Goal: Register for event/course

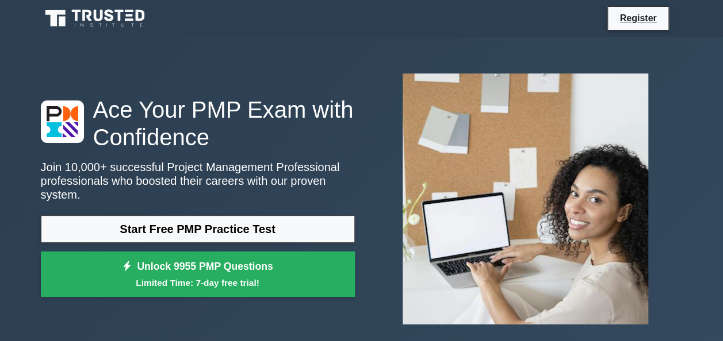
click at [252, 220] on link "Start Free PMP Practice Test" at bounding box center [198, 230] width 314 height 28
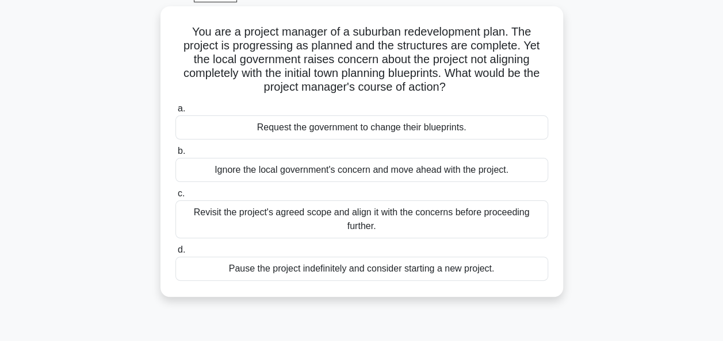
scroll to position [65, 0]
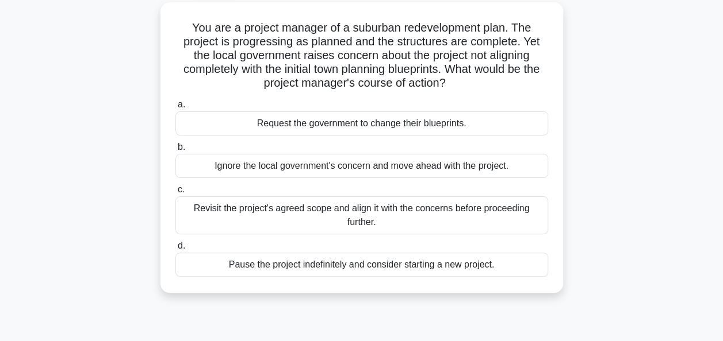
click at [429, 218] on div "Revisit the project's agreed scope and align it with the concerns before procee…" at bounding box center [361, 216] width 373 height 38
click at [175, 194] on input "c. Revisit the project's agreed scope and align it with the concerns before pro…" at bounding box center [175, 189] width 0 height 7
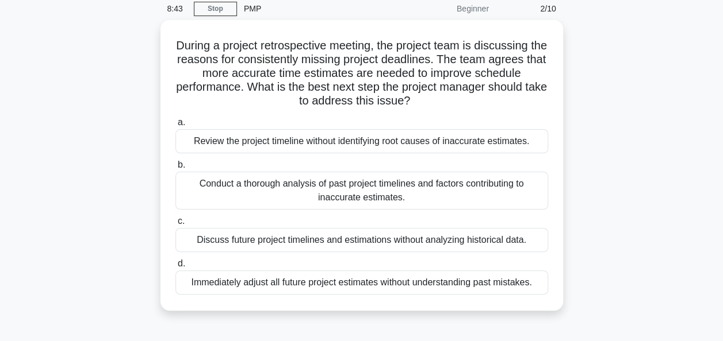
scroll to position [49, 0]
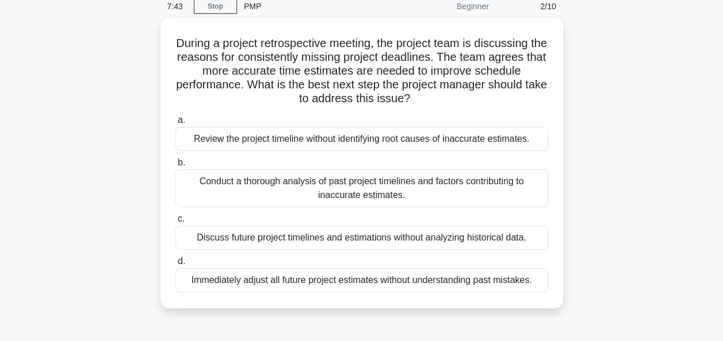
click at [529, 190] on div "Conduct a thorough analysis of past project timelines and factors contributing …" at bounding box center [361, 189] width 373 height 38
click at [175, 167] on input "b. Conduct a thorough analysis of past project timelines and factors contributi…" at bounding box center [175, 162] width 0 height 7
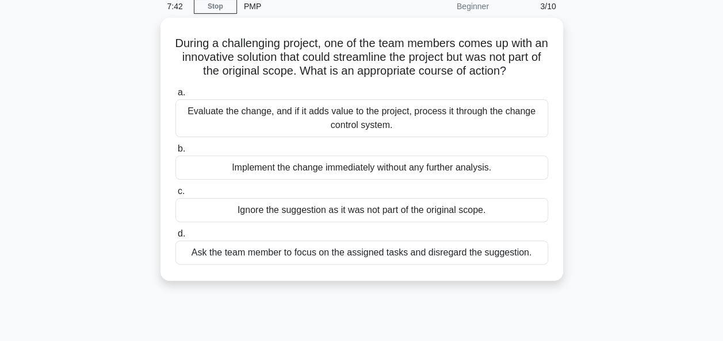
scroll to position [0, 0]
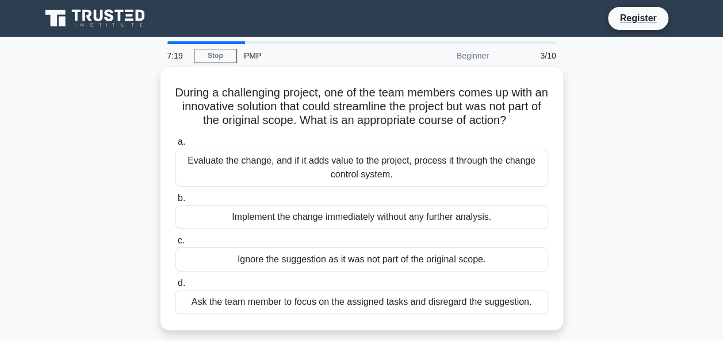
click at [520, 170] on div "Evaluate the change, and if it adds value to the project, process it through th…" at bounding box center [361, 168] width 373 height 38
click at [175, 146] on input "a. Evaluate the change, and if it adds value to the project, process it through…" at bounding box center [175, 142] width 0 height 7
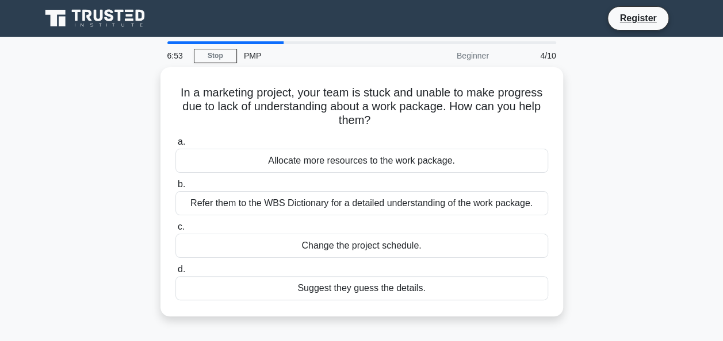
click at [502, 208] on div "Refer them to the WBS Dictionary for a detailed understanding of the work packa…" at bounding box center [361, 203] width 373 height 24
click at [175, 189] on input "b. Refer them to the WBS Dictionary for a detailed understanding of the work pa…" at bounding box center [175, 184] width 0 height 7
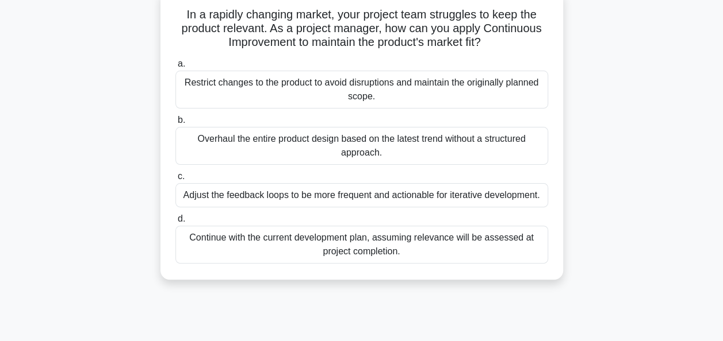
scroll to position [76, 0]
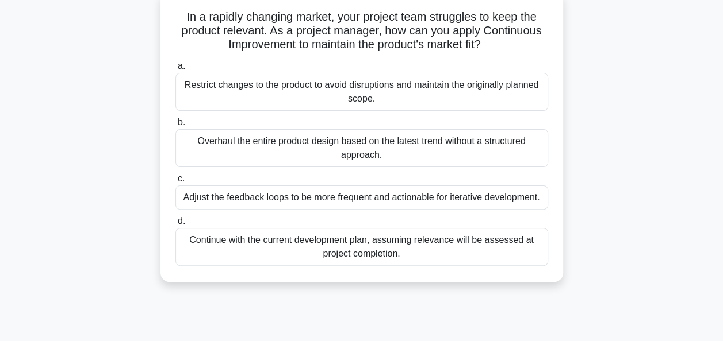
click at [484, 198] on div "Adjust the feedback loops to be more frequent and actionable for iterative deve…" at bounding box center [361, 198] width 373 height 24
click at [175, 183] on input "c. Adjust the feedback loops to be more frequent and actionable for iterative d…" at bounding box center [175, 178] width 0 height 7
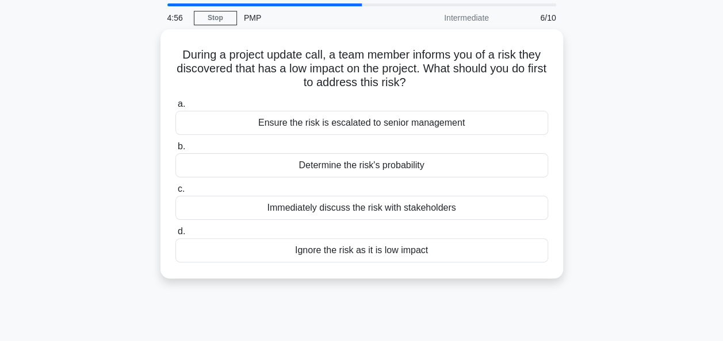
scroll to position [0, 0]
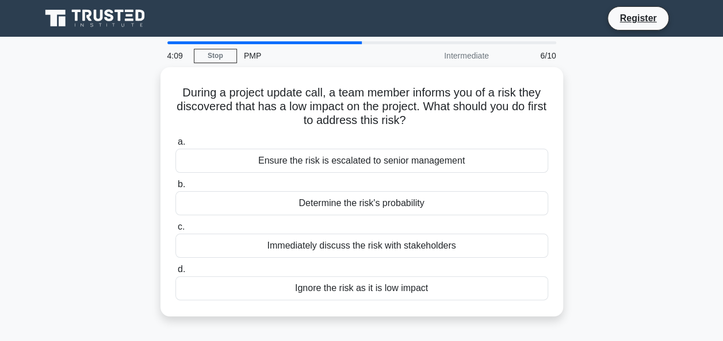
click at [410, 210] on div "Determine the risk's probability" at bounding box center [361, 203] width 373 height 24
click at [175, 189] on input "b. Determine the risk's probability" at bounding box center [175, 184] width 0 height 7
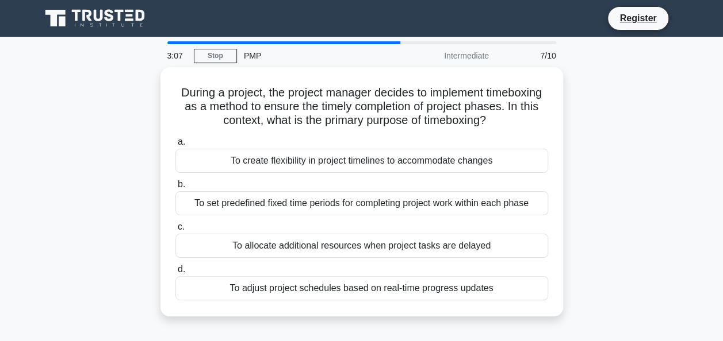
click at [482, 203] on div "To set predefined fixed time periods for completing project work within each ph…" at bounding box center [361, 203] width 373 height 24
click at [175, 189] on input "b. To set predefined fixed time periods for completing project work within each…" at bounding box center [175, 184] width 0 height 7
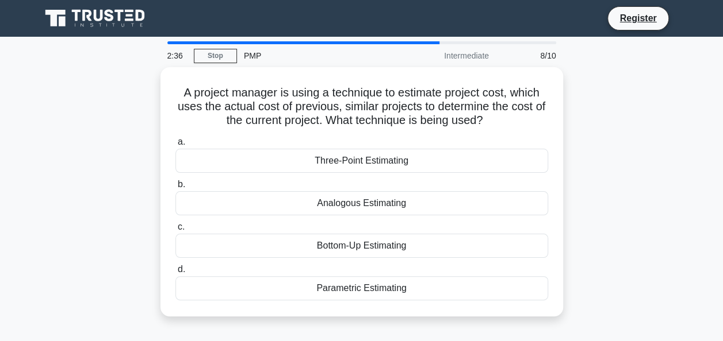
click at [443, 162] on div "Three-Point Estimating" at bounding box center [361, 161] width 373 height 24
click at [175, 146] on input "a. Three-Point Estimating" at bounding box center [175, 142] width 0 height 7
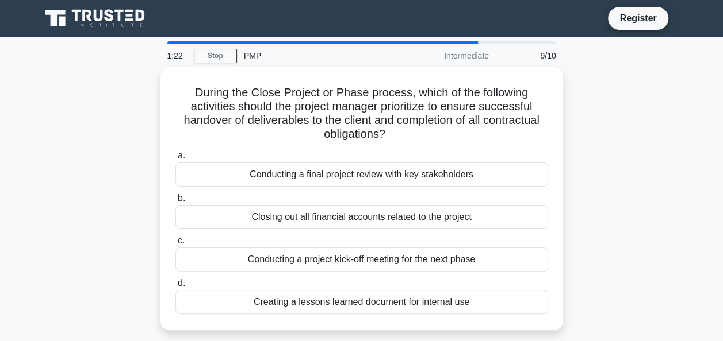
click at [492, 223] on div "Closing out all financial accounts related to the project" at bounding box center [361, 217] width 373 height 24
click at [175, 202] on input "b. Closing out all financial accounts related to the project" at bounding box center [175, 198] width 0 height 7
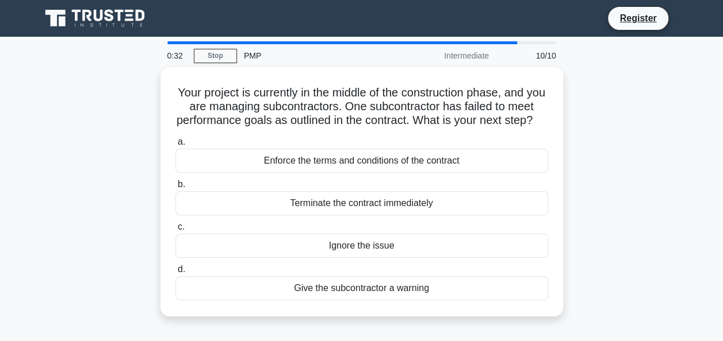
click at [475, 173] on div "Enforce the terms and conditions of the contract" at bounding box center [361, 161] width 373 height 24
click at [175, 146] on input "a. Enforce the terms and conditions of the contract" at bounding box center [175, 142] width 0 height 7
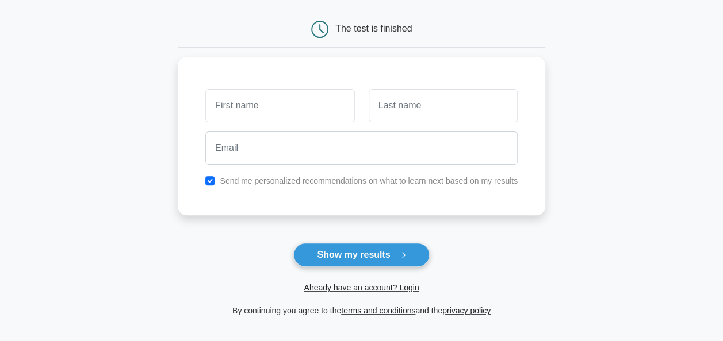
scroll to position [106, 0]
click at [398, 255] on icon at bounding box center [398, 255] width 16 height 6
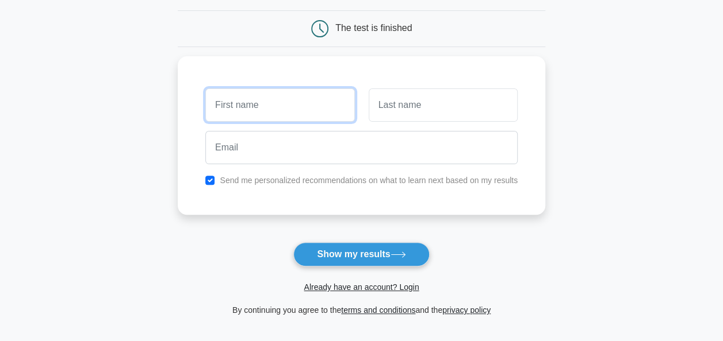
click at [287, 103] on input "text" at bounding box center [279, 105] width 149 height 33
type input "Muhammed"
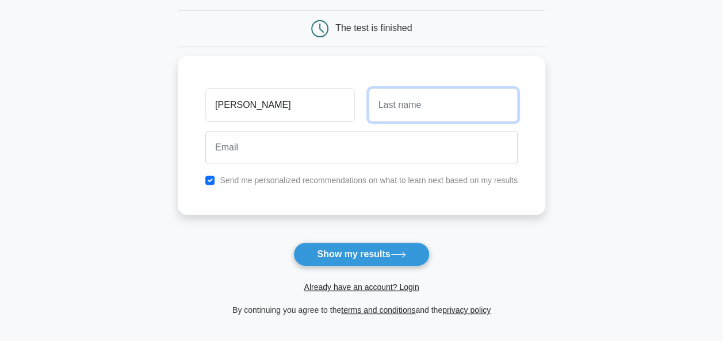
click at [460, 108] on input "text" at bounding box center [442, 105] width 149 height 33
type input "Mohamed"
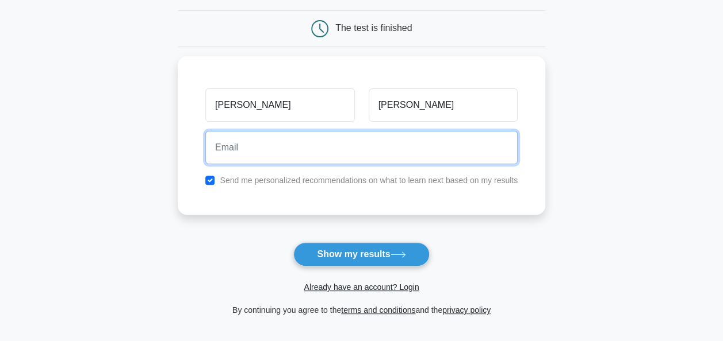
click at [416, 144] on input "email" at bounding box center [361, 147] width 312 height 33
type input "kmuhammedayoob@gmail.com"
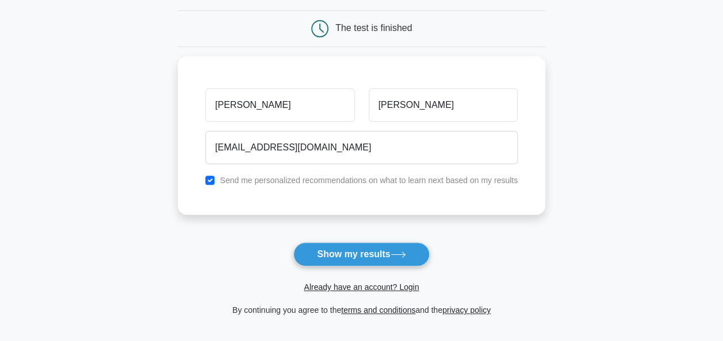
click at [379, 178] on label "Send me personalized recommendations on what to learn next based on my results" at bounding box center [369, 180] width 298 height 9
click at [214, 176] on input "checkbox" at bounding box center [209, 180] width 9 height 9
checkbox input "false"
click at [403, 254] on icon at bounding box center [398, 254] width 14 height 5
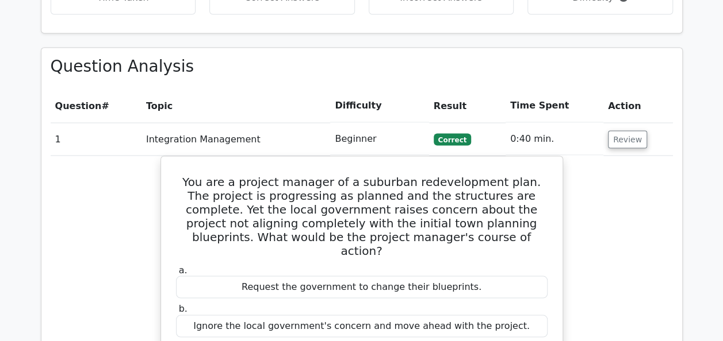
scroll to position [974, 0]
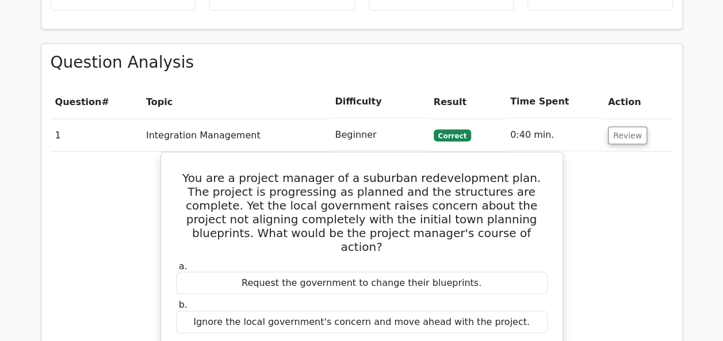
click at [690, 231] on main "Go Premium Project Management Professional Preparation Package (2025) Earn 35 P…" at bounding box center [361, 315] width 723 height 2506
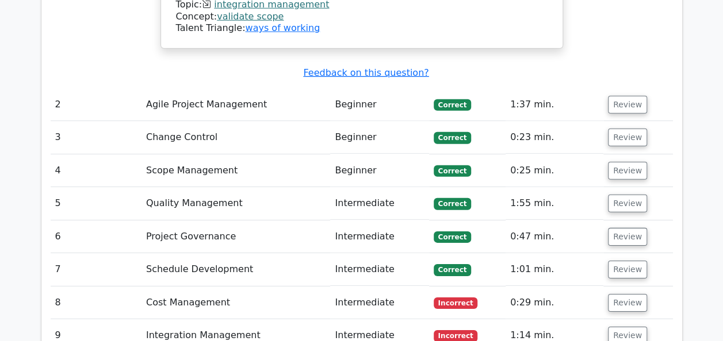
scroll to position [1668, 0]
click at [628, 294] on button "Review" at bounding box center [627, 303] width 39 height 18
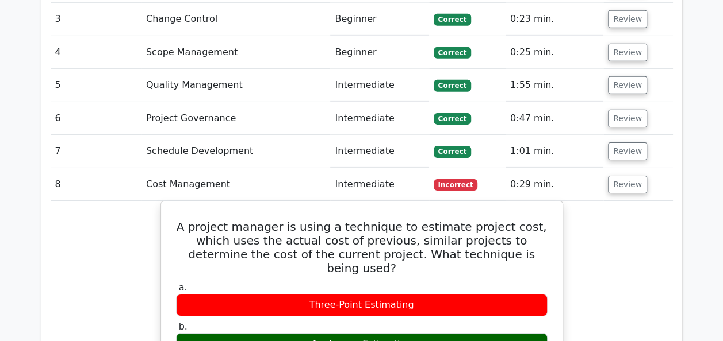
scroll to position [1798, 0]
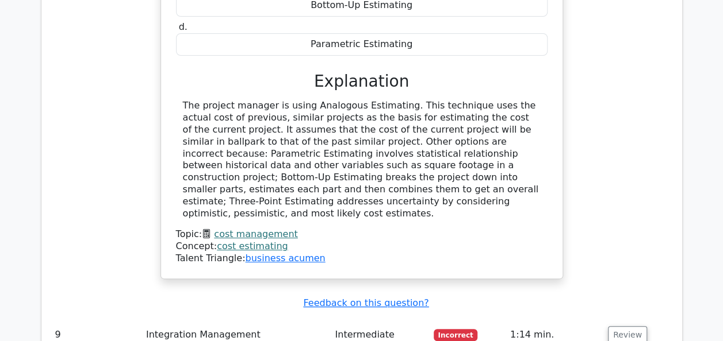
scroll to position [2178, 0]
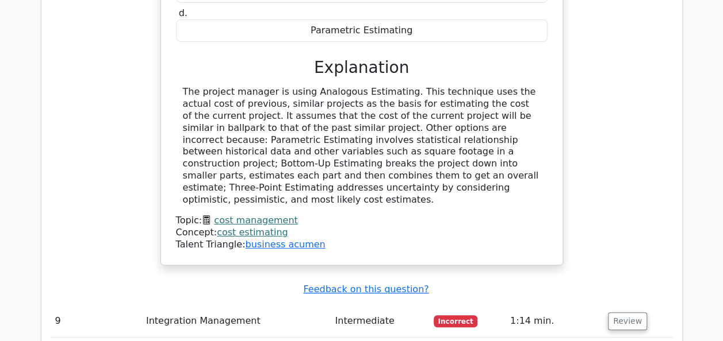
click at [624, 313] on button "Review" at bounding box center [627, 322] width 39 height 18
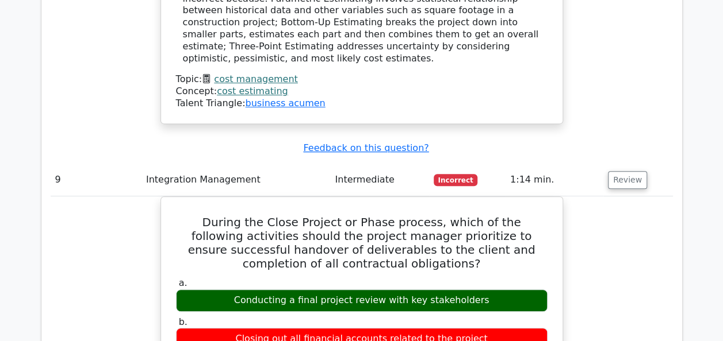
scroll to position [2329, 0]
